Goal: Task Accomplishment & Management: Use online tool/utility

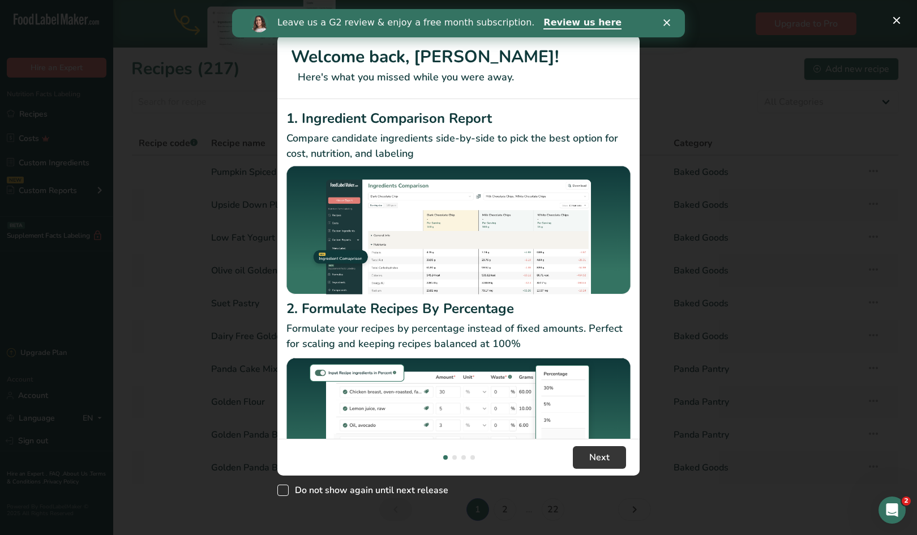
click at [281, 494] on span "New Features" at bounding box center [282, 489] width 11 height 11
click at [281, 494] on input "Do not show again until next release" at bounding box center [280, 490] width 7 height 7
checkbox input "true"
click at [591, 460] on span "Next" at bounding box center [599, 457] width 20 height 14
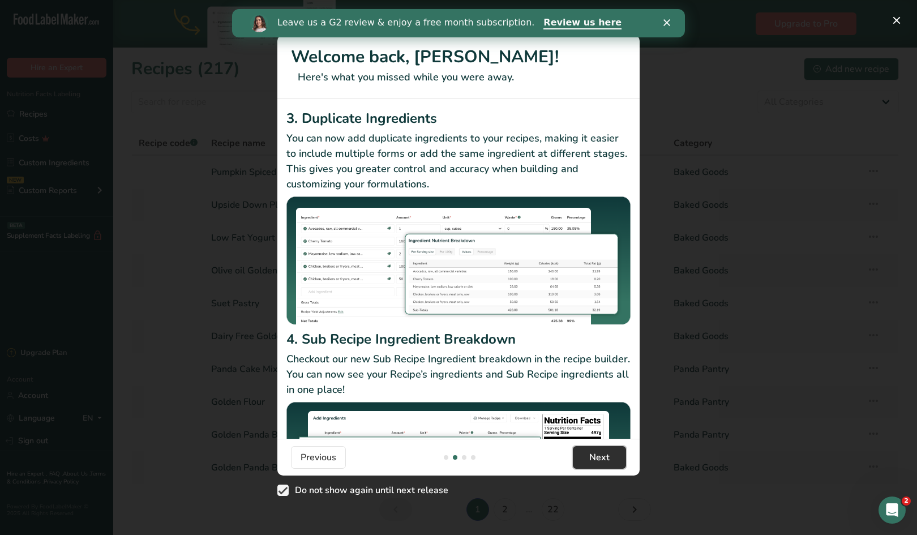
click at [599, 458] on span "Next" at bounding box center [599, 457] width 20 height 14
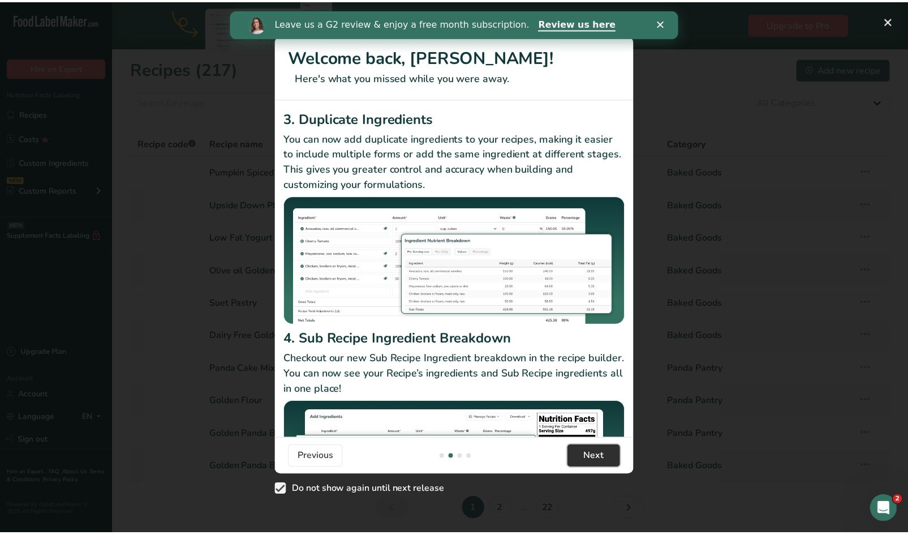
scroll to position [0, 724]
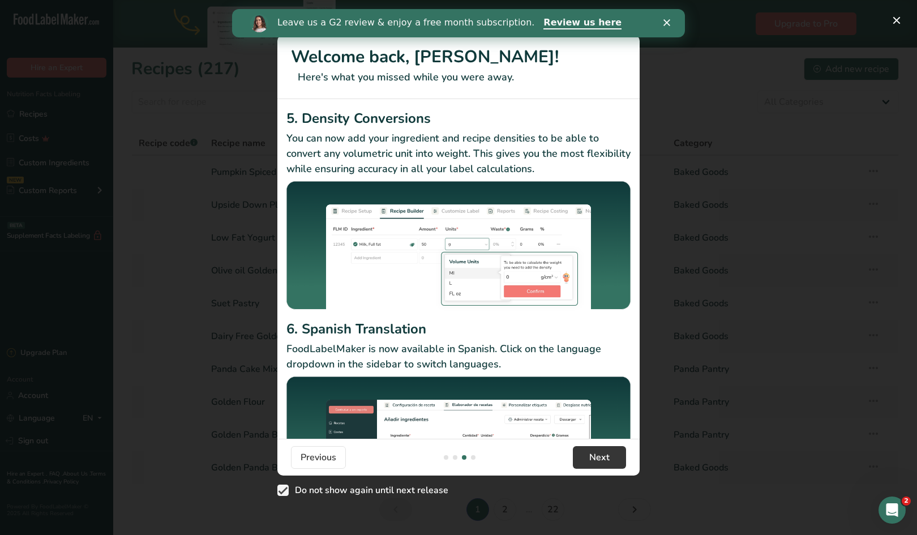
click at [670, 29] on div "Leave us a G2 review & enjoy a free month subscription. Review us here" at bounding box center [458, 23] width 453 height 19
click at [668, 23] on icon "Close" at bounding box center [666, 22] width 7 height 7
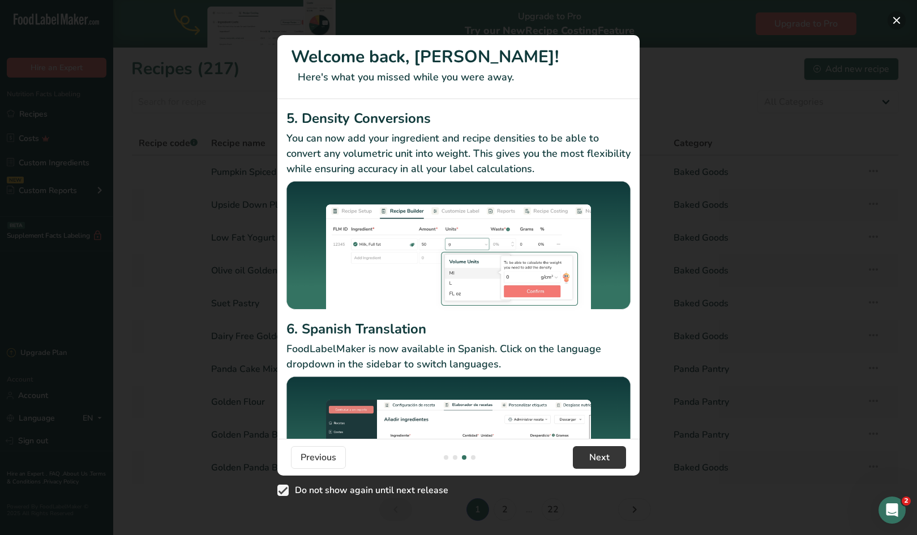
click at [897, 23] on button "New Features" at bounding box center [896, 20] width 18 height 18
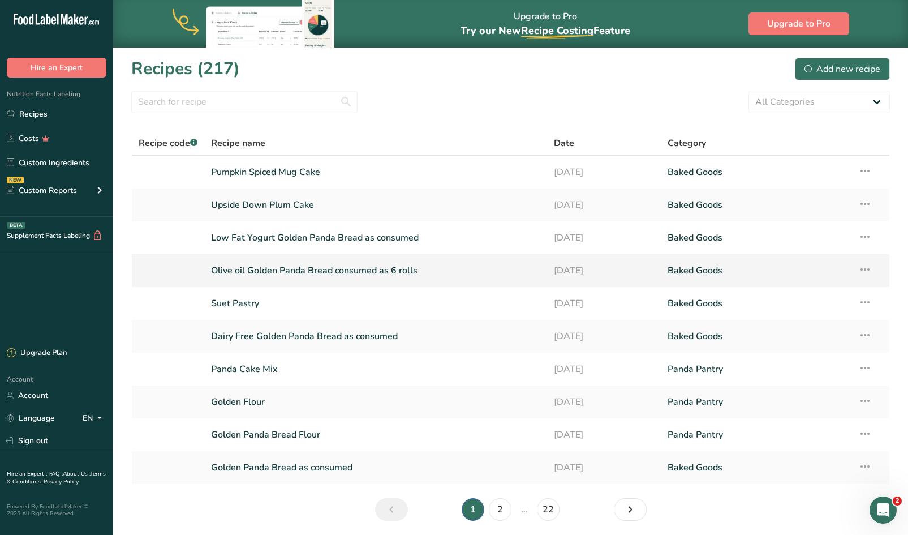
click at [289, 272] on link "Olive oil Golden Panda Bread consumed as 6 rolls" at bounding box center [375, 271] width 329 height 24
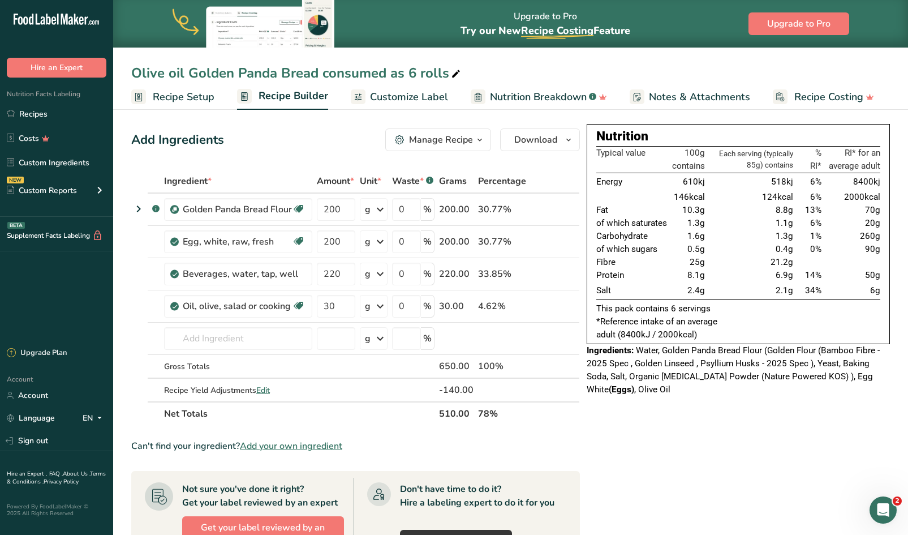
click at [473, 143] on span "button" at bounding box center [480, 140] width 14 height 14
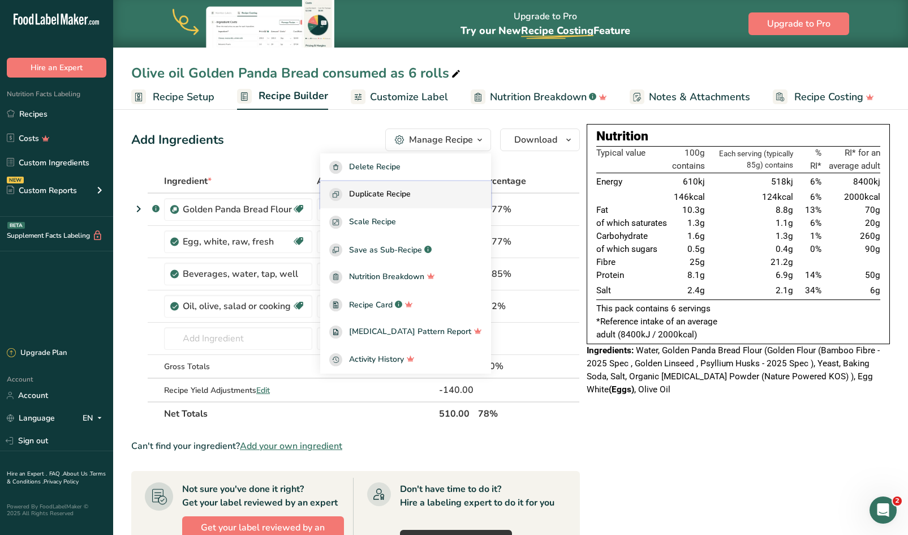
click at [397, 194] on span "Duplicate Recipe" at bounding box center [380, 194] width 62 height 13
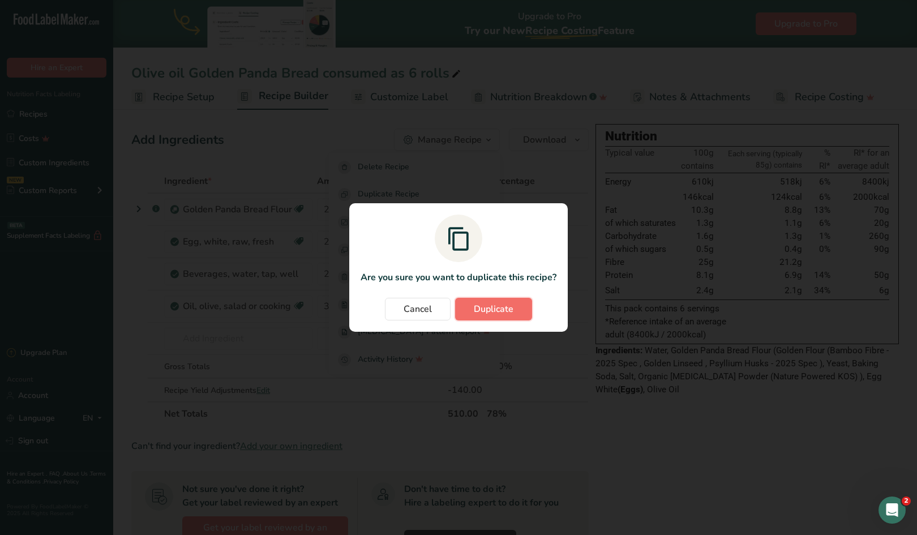
click at [485, 311] on span "Duplicate" at bounding box center [494, 309] width 40 height 14
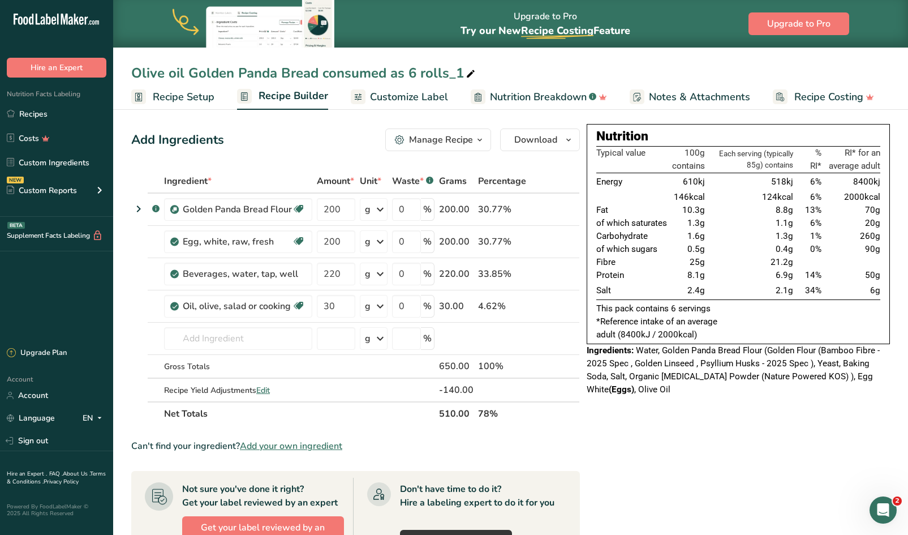
click at [444, 79] on div "Olive oil Golden Panda Bread consumed as 6 rolls_1" at bounding box center [304, 73] width 346 height 20
type input "Olive oil Golden Panda Loaf as consumed"
click at [195, 94] on span "Recipe Setup" at bounding box center [184, 96] width 62 height 15
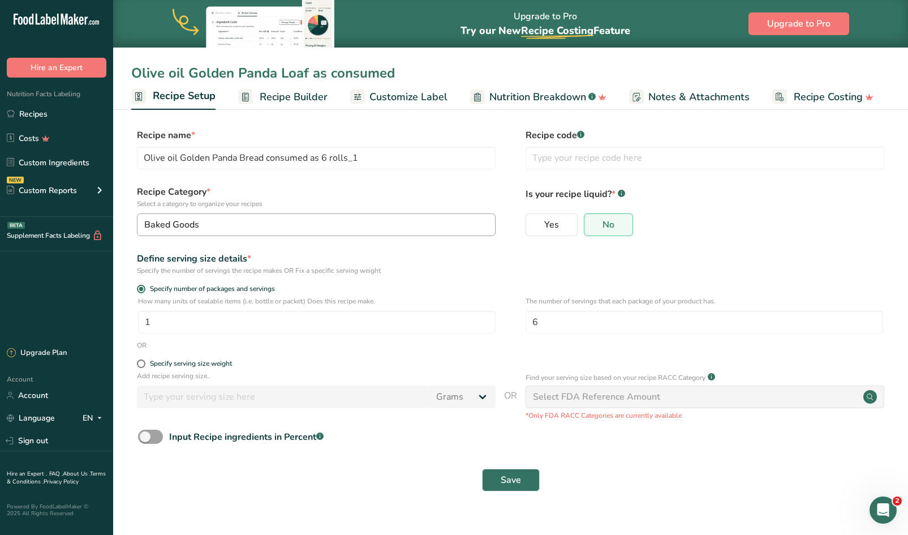
type input "Olive oil Golden Panda Loaf as consumed"
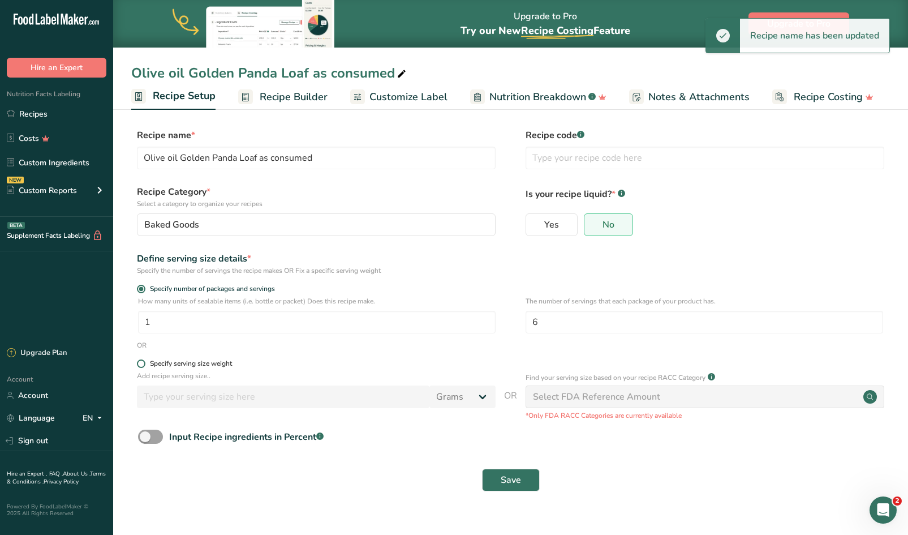
click at [140, 364] on span at bounding box center [141, 363] width 8 height 8
click at [140, 364] on input "Specify serving size weight" at bounding box center [140, 363] width 7 height 7
radio input "true"
radio input "false"
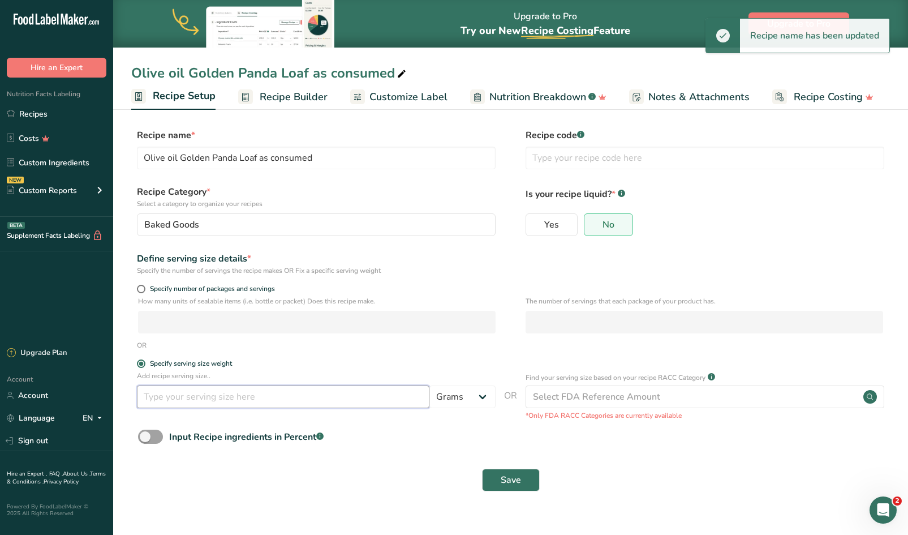
click at [169, 400] on input "number" at bounding box center [283, 396] width 293 height 23
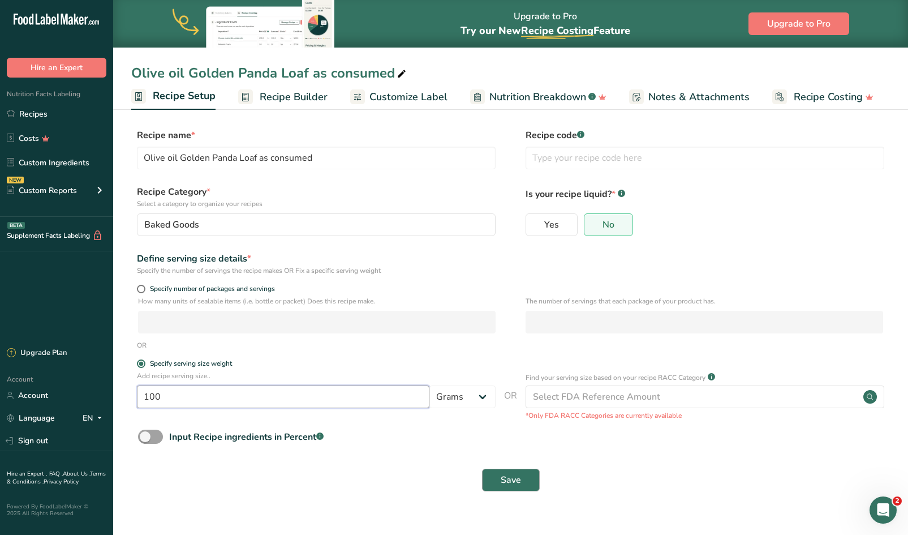
type input "100"
click at [517, 481] on span "Save" at bounding box center [511, 480] width 20 height 14
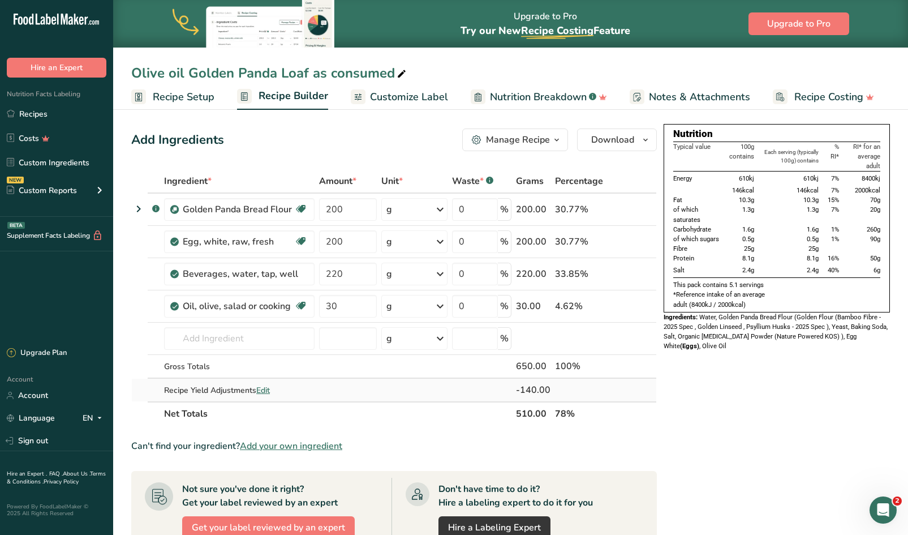
click at [264, 389] on span "Edit" at bounding box center [263, 390] width 14 height 11
select select "0"
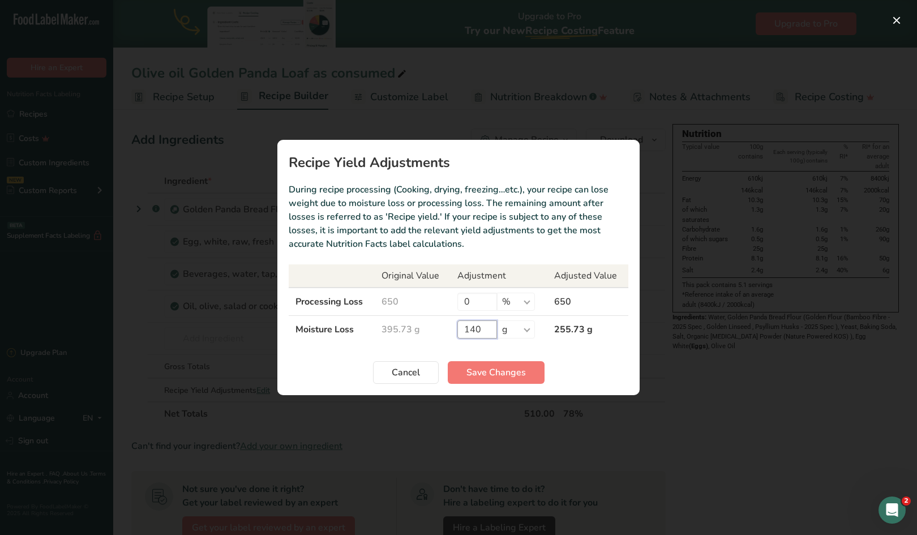
click at [484, 329] on input "140" at bounding box center [477, 329] width 40 height 18
type input "130"
click at [492, 372] on span "Save Changes" at bounding box center [495, 373] width 59 height 14
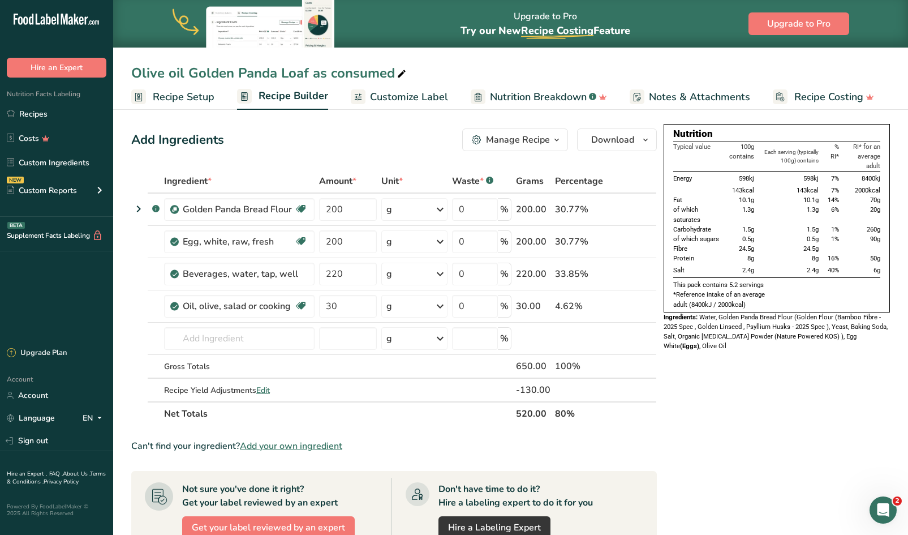
click at [731, 427] on div "Nutrition Typical value 100g contains Each serving (typically 100g) contains % …" at bounding box center [777, 466] width 226 height 684
